Goal: Task Accomplishment & Management: Complete application form

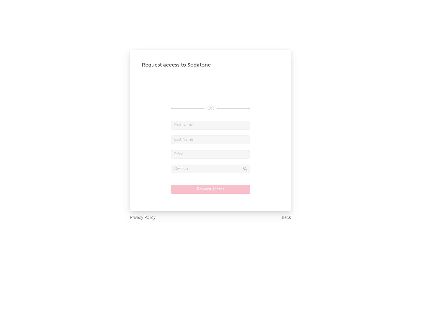
click at [210, 125] on input "text" at bounding box center [210, 125] width 79 height 9
type input "[PERSON_NAME]"
click at [210, 140] on input "text" at bounding box center [210, 140] width 79 height 9
type input "[PERSON_NAME]"
click at [210, 154] on input "text" at bounding box center [210, 154] width 79 height 9
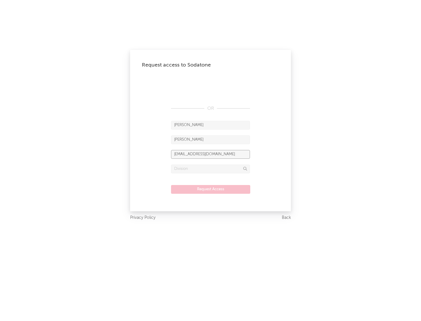
type input "[EMAIL_ADDRESS][DOMAIN_NAME]"
click at [210, 169] on input "text" at bounding box center [210, 169] width 79 height 9
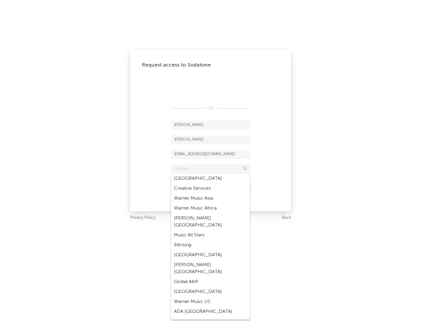
click at [210, 231] on div "Music All Stars" at bounding box center [210, 236] width 79 height 10
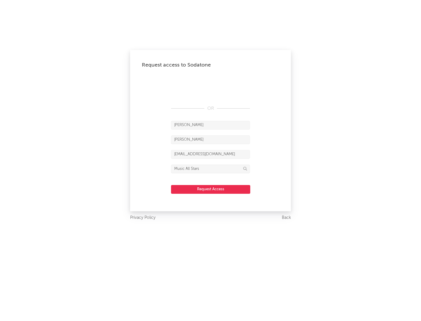
type input "Music All Stars"
click at [210, 189] on button "Request Access" at bounding box center [210, 189] width 79 height 9
